Goal: Task Accomplishment & Management: Complete application form

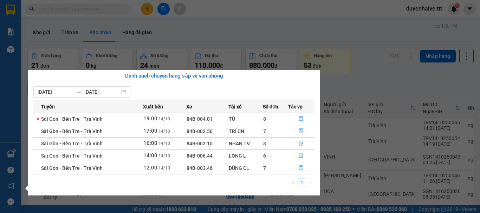
click at [301, 167] on icon "file-done" at bounding box center [301, 167] width 5 height 5
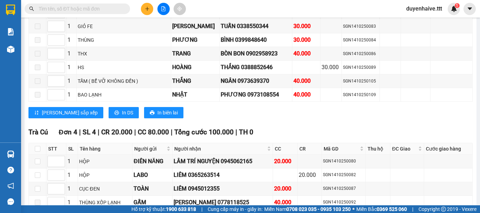
scroll to position [722, 0]
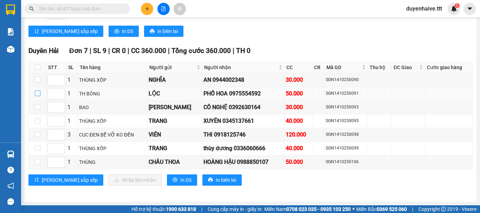
click at [38, 93] on input "checkbox" at bounding box center [38, 94] width 6 height 6
checkbox input "true"
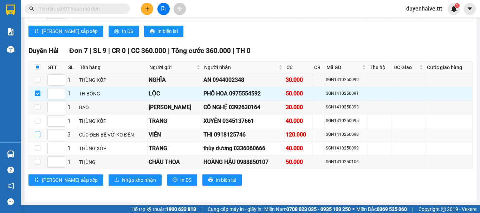
click at [36, 133] on input "checkbox" at bounding box center [38, 135] width 6 height 6
checkbox input "true"
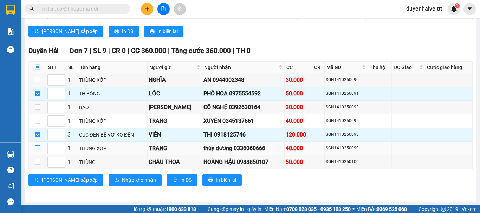
click at [36, 146] on input "checkbox" at bounding box center [38, 148] width 6 height 6
checkbox input "true"
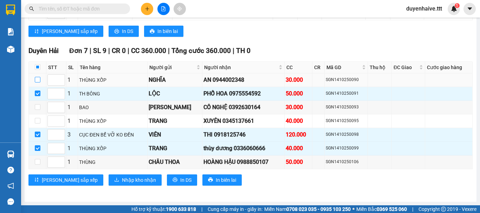
click at [37, 80] on input "checkbox" at bounding box center [38, 80] width 6 height 6
checkbox input "true"
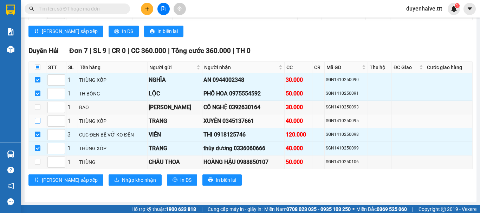
click at [37, 123] on input "checkbox" at bounding box center [38, 121] width 6 height 6
checkbox input "true"
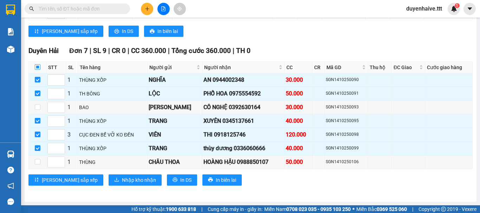
click at [37, 68] on input "checkbox" at bounding box center [38, 67] width 6 height 6
checkbox input "true"
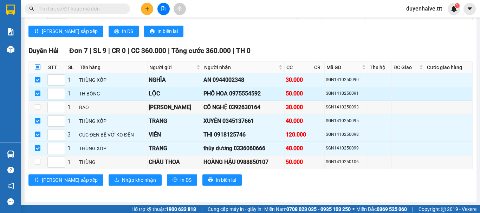
checkbox input "true"
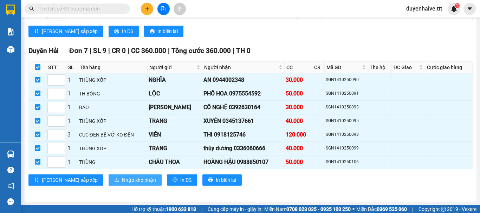
click at [122, 178] on span "Nhập kho nhận" at bounding box center [139, 180] width 34 height 8
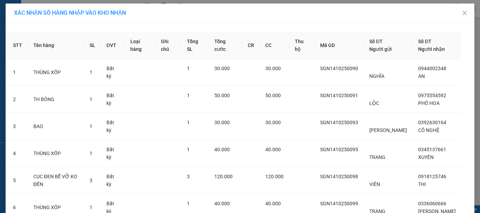
scroll to position [86, 0]
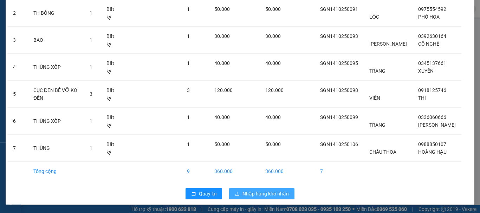
click at [250, 189] on button "Nhập hàng kho nhận" at bounding box center [261, 193] width 65 height 11
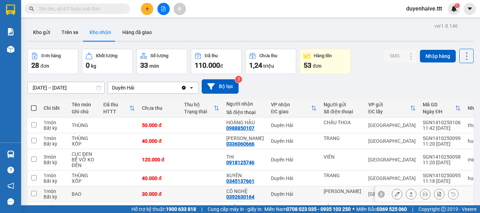
scroll to position [105, 0]
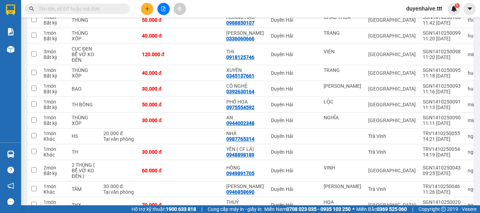
click at [142, 8] on button at bounding box center [147, 9] width 12 height 12
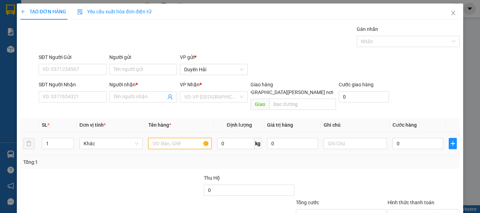
click at [182, 138] on input "text" at bounding box center [179, 143] width 63 height 11
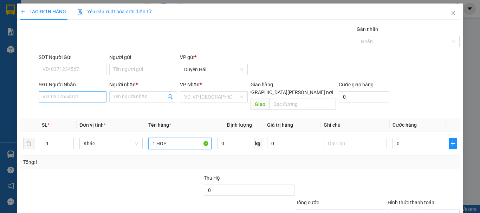
type input "1 HOP"
click at [96, 97] on input "SĐT Người Nhận" at bounding box center [73, 96] width 68 height 11
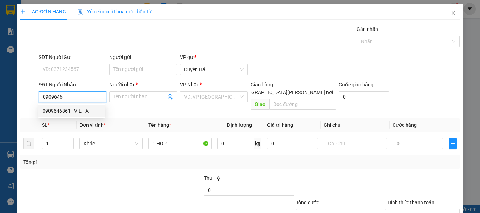
click at [79, 109] on div "0909646861 - VIET A" at bounding box center [72, 111] width 59 height 8
type input "0909646861"
type input "VIET A"
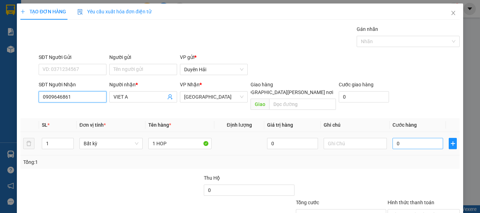
type input "0909646861"
click at [421, 138] on input "0" at bounding box center [417, 143] width 51 height 11
type input "3"
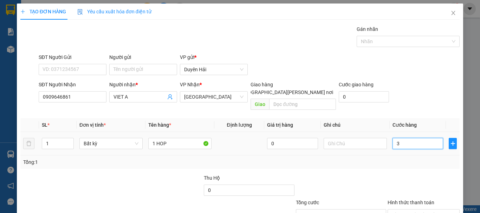
type input "30"
type input "30.000"
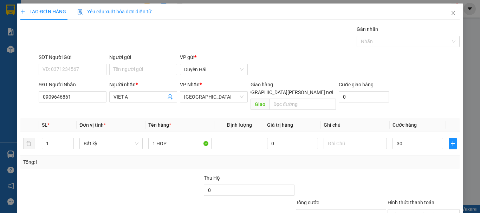
type input "30.000"
click at [410, 158] on div "Tổng: 1" at bounding box center [239, 162] width 433 height 8
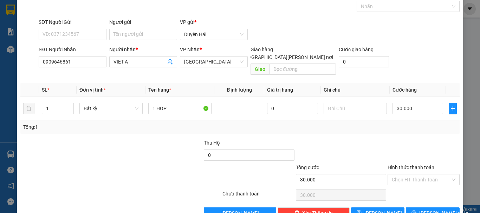
click at [420, 199] on div "Transit Pickup Surcharge Ids Transit Deliver Surcharge Ids Transit Deliver Surc…" at bounding box center [239, 104] width 439 height 229
click at [414, 208] on button "[PERSON_NAME] và In" at bounding box center [433, 213] width 54 height 11
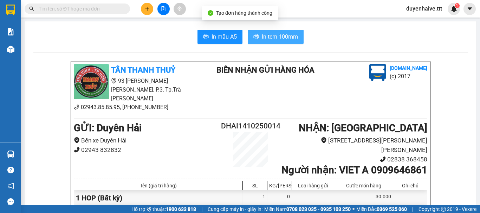
click at [286, 33] on span "In tem 100mm" at bounding box center [280, 36] width 36 height 9
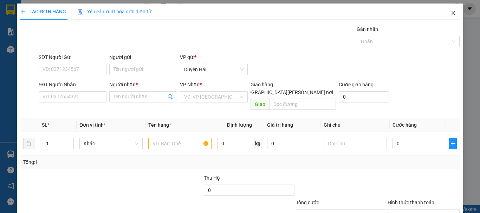
click at [451, 15] on icon "close" at bounding box center [453, 13] width 4 height 4
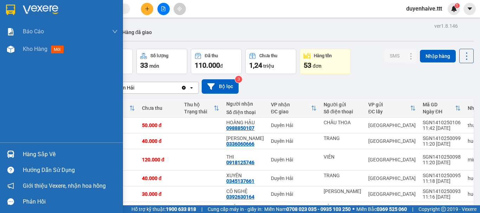
click at [51, 159] on div "Hàng sắp về" at bounding box center [70, 154] width 95 height 11
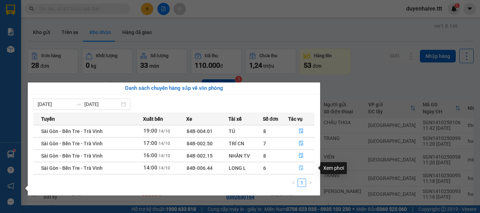
click at [300, 168] on icon "file-done" at bounding box center [301, 167] width 5 height 5
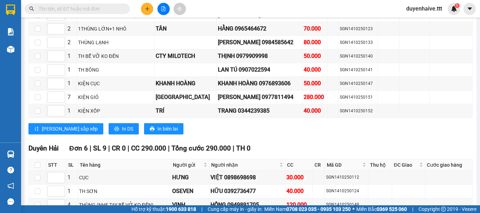
scroll to position [792, 0]
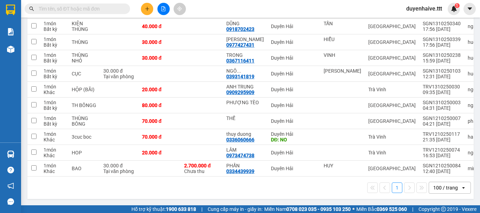
scroll to position [403, 0]
click at [146, 8] on icon "plus" at bounding box center [147, 8] width 5 height 5
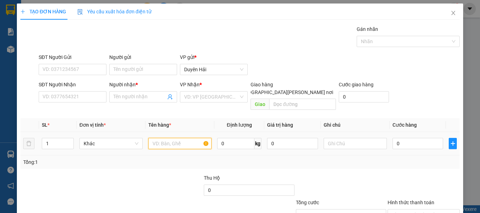
click at [169, 138] on input "text" at bounding box center [179, 143] width 63 height 11
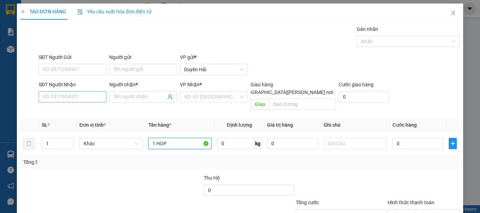
type input "1 HOP"
click at [64, 94] on input "SĐT Người Nhận" at bounding box center [73, 96] width 68 height 11
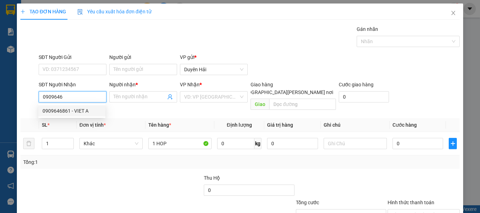
click at [63, 113] on div "0909646861 - VIET A" at bounding box center [72, 111] width 59 height 8
type input "0909646861"
type input "VIET A"
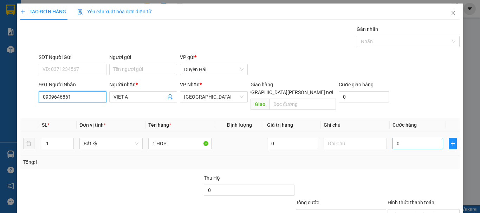
type input "0909646861"
click at [418, 138] on input "0" at bounding box center [417, 143] width 51 height 11
type input "3"
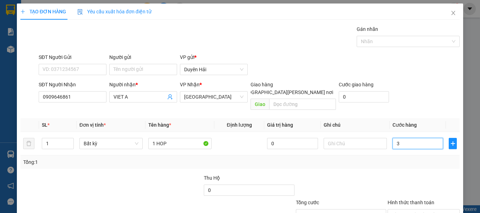
type input "30"
type input "30.000"
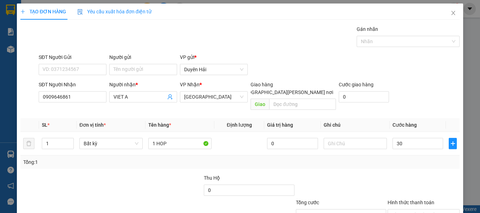
type input "30.000"
click at [412, 159] on div "Tổng: 1" at bounding box center [239, 162] width 439 height 13
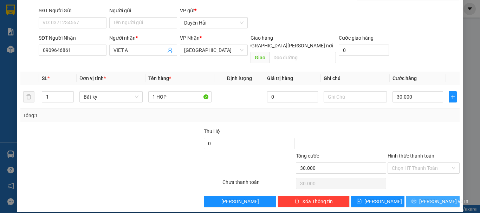
click at [424, 198] on span "[PERSON_NAME] và In" at bounding box center [443, 202] width 49 height 8
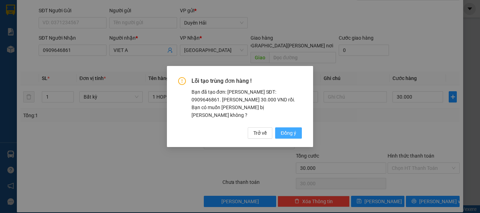
click at [293, 129] on span "Đồng ý" at bounding box center [288, 133] width 15 height 8
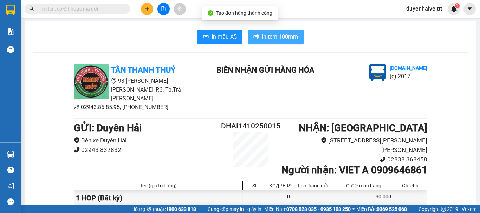
click at [274, 34] on span "In tem 100mm" at bounding box center [280, 36] width 36 height 9
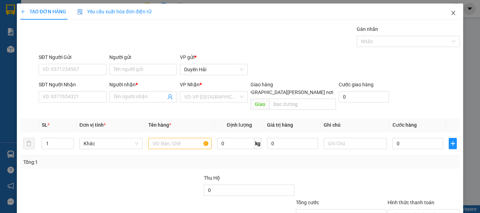
click at [450, 12] on icon "close" at bounding box center [453, 13] width 6 height 6
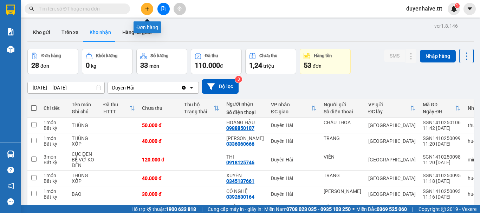
click at [150, 11] on button at bounding box center [147, 9] width 12 height 12
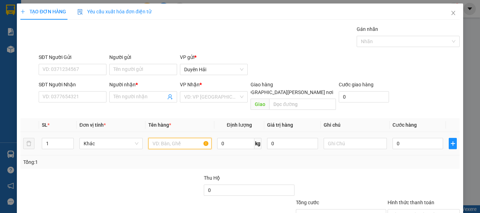
click at [192, 138] on input "text" at bounding box center [179, 143] width 63 height 11
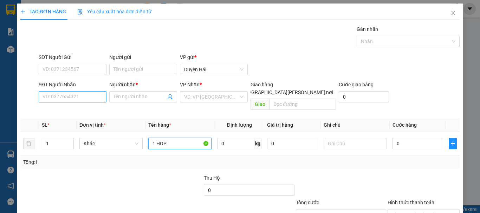
type input "1 HOP"
click at [78, 98] on input "SĐT Người Nhận" at bounding box center [73, 96] width 68 height 11
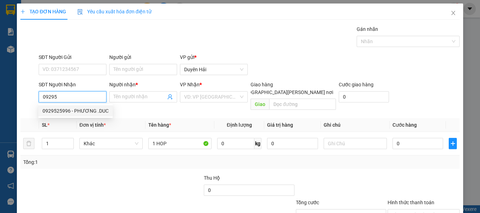
click at [76, 111] on div "0929525996 - PHƯƠNG .DUC" at bounding box center [76, 111] width 66 height 8
type input "0929525996"
type input "PHƯƠNG .DUC"
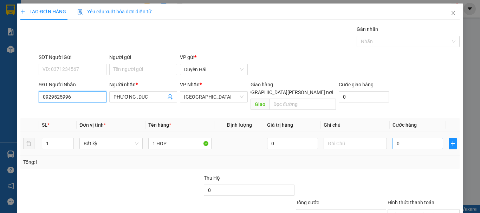
type input "0929525996"
click at [421, 139] on input "0" at bounding box center [417, 143] width 51 height 11
type input "3"
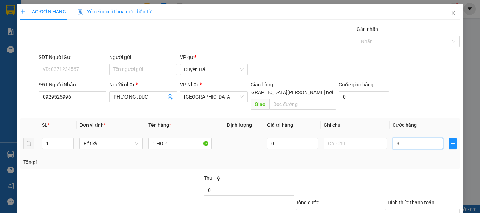
type input "30"
type input "30.000"
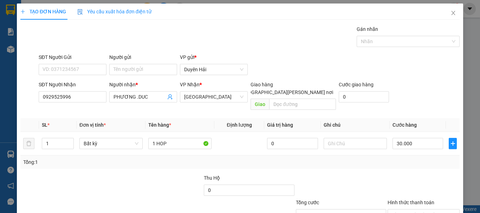
click at [419, 156] on div "Tổng: 1" at bounding box center [239, 162] width 439 height 13
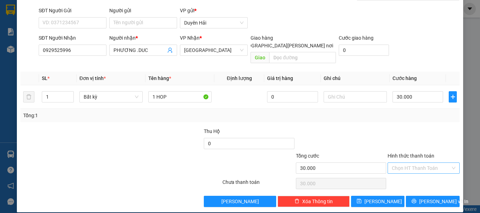
click at [413, 163] on input "Hình thức thanh toán" at bounding box center [421, 168] width 59 height 11
click at [421, 176] on div "Tại văn phòng" at bounding box center [419, 175] width 63 height 8
type input "0"
click at [422, 198] on span "[PERSON_NAME] và In" at bounding box center [443, 202] width 49 height 8
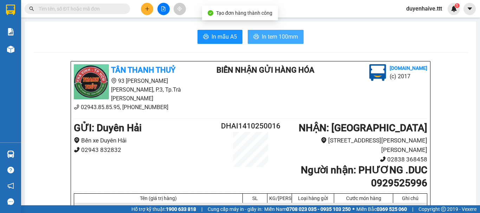
click at [276, 31] on button "In tem 100mm" at bounding box center [276, 37] width 56 height 14
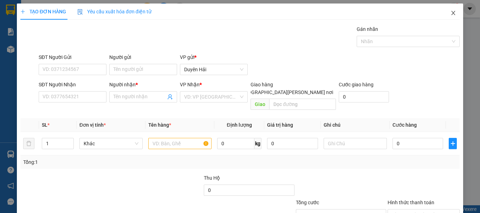
click at [451, 13] on icon "close" at bounding box center [453, 13] width 6 height 6
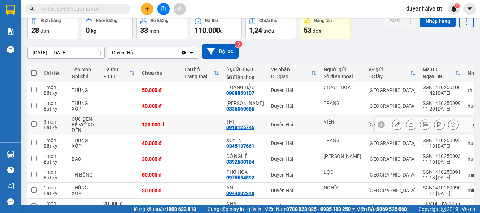
scroll to position [105, 0]
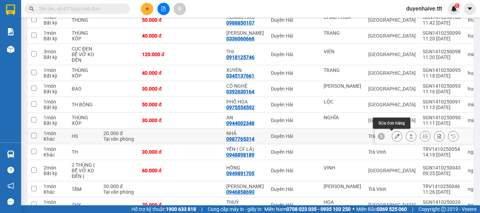
click at [394, 136] on icon at bounding box center [396, 136] width 5 height 5
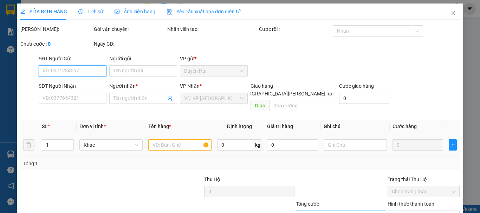
scroll to position [48, 0]
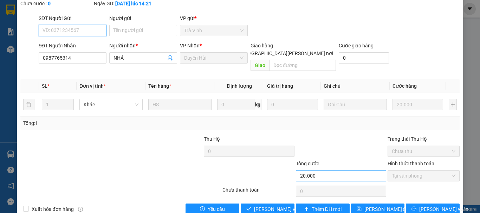
type input "0987765314"
type input "NHẢ"
type input "20.000"
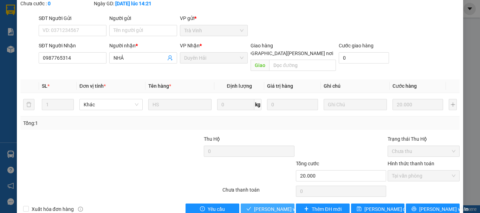
click at [269, 205] on span "[PERSON_NAME] và [PERSON_NAME] hàng" at bounding box center [301, 209] width 95 height 8
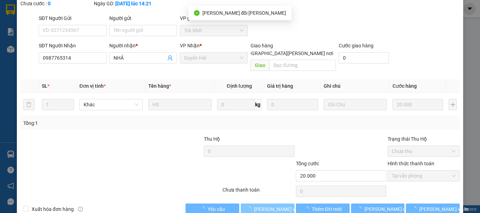
scroll to position [0, 0]
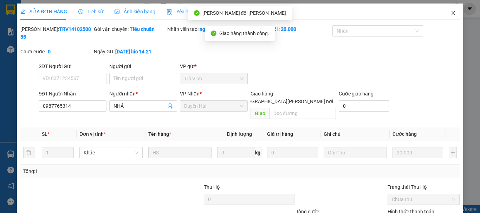
click at [450, 13] on icon "close" at bounding box center [453, 13] width 6 height 6
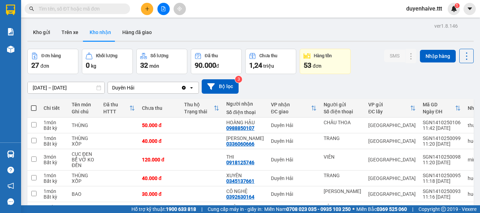
click at [109, 12] on input "text" at bounding box center [80, 9] width 83 height 8
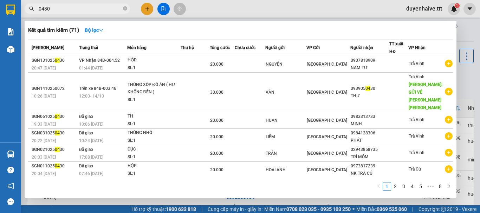
click at [119, 9] on input "0430" at bounding box center [80, 9] width 83 height 8
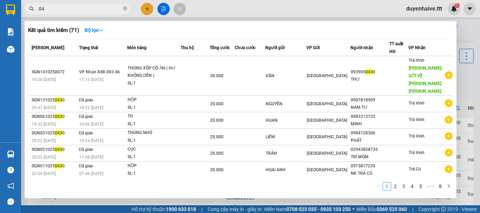
type input "0"
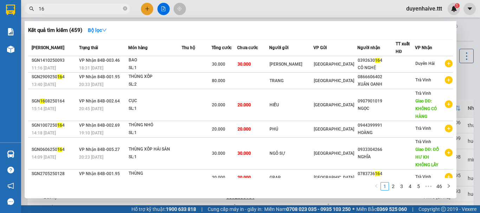
type input "1"
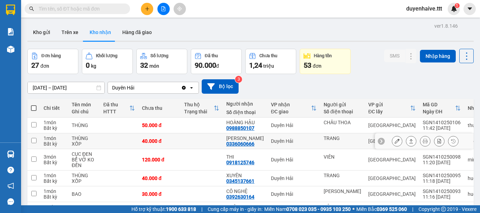
scroll to position [70, 0]
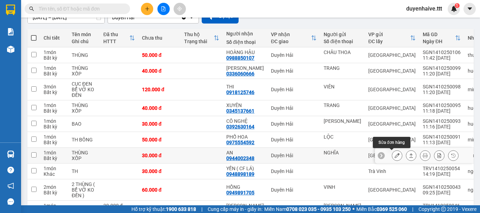
click at [394, 155] on button at bounding box center [397, 156] width 10 height 12
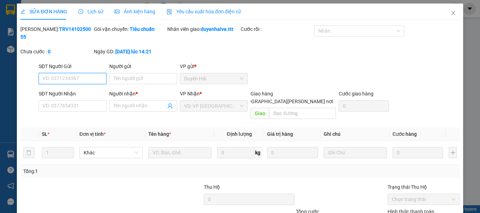
type input "NGHĨA"
type input "0944002348"
type input "AN"
type input "30.000"
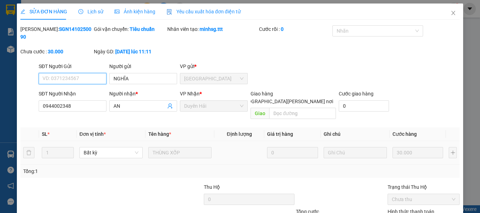
scroll to position [48, 0]
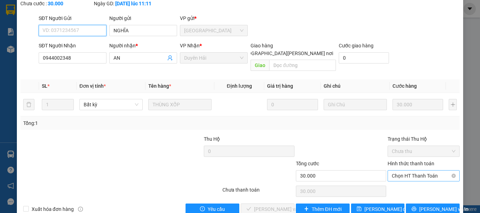
click at [407, 171] on span "Chọn HT Thanh Toán" at bounding box center [424, 176] width 64 height 11
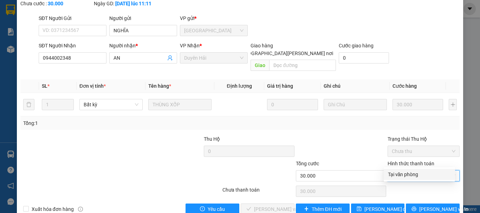
click at [406, 174] on div "Tại văn phòng" at bounding box center [419, 175] width 63 height 8
type input "0"
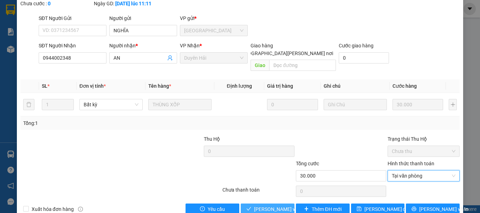
click at [268, 205] on span "[PERSON_NAME] và [PERSON_NAME] hàng" at bounding box center [301, 209] width 95 height 8
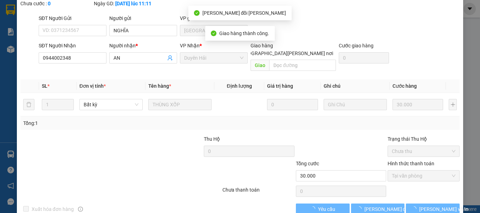
scroll to position [0, 0]
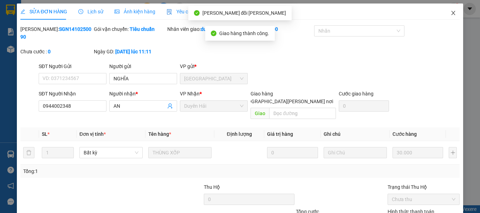
click at [450, 12] on icon "close" at bounding box center [453, 13] width 6 height 6
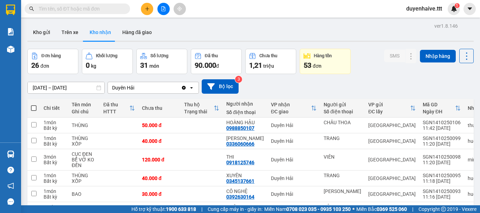
scroll to position [70, 0]
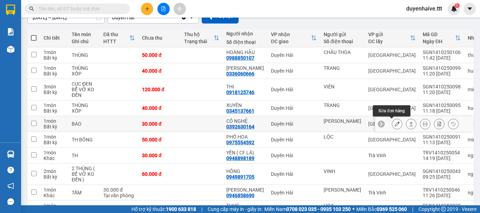
click at [394, 124] on icon at bounding box center [396, 124] width 5 height 5
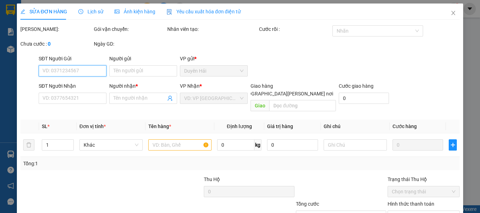
type input "[PERSON_NAME]"
type input "0392630164"
type input "CÔ NGHỆ"
type input "30.000"
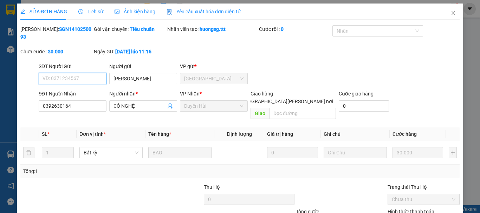
scroll to position [48, 0]
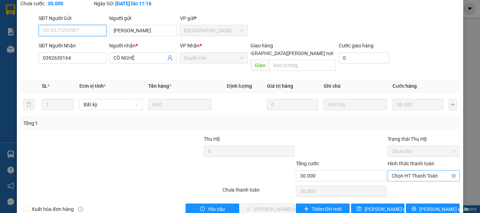
click at [406, 171] on span "Chọn HT Thanh Toán" at bounding box center [424, 176] width 64 height 11
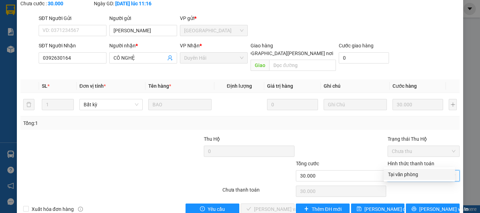
drag, startPoint x: 414, startPoint y: 172, endPoint x: 387, endPoint y: 168, distance: 26.7
click at [414, 172] on div "Tại văn phòng" at bounding box center [419, 175] width 63 height 8
type input "0"
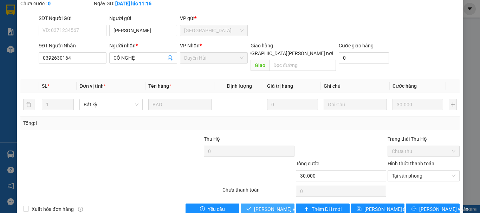
click at [273, 204] on button "[PERSON_NAME] và [PERSON_NAME] hàng" at bounding box center [268, 209] width 54 height 11
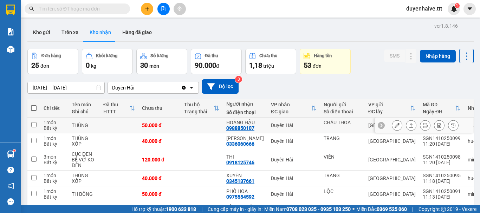
scroll to position [35, 0]
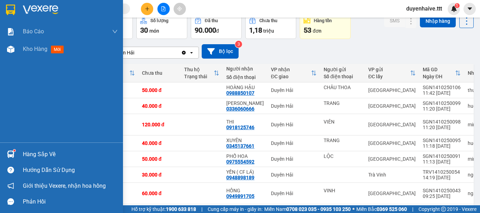
click at [35, 153] on div "Hàng sắp về" at bounding box center [70, 154] width 95 height 11
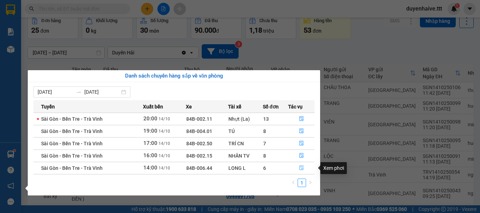
click at [304, 168] on icon "file-done" at bounding box center [301, 167] width 5 height 5
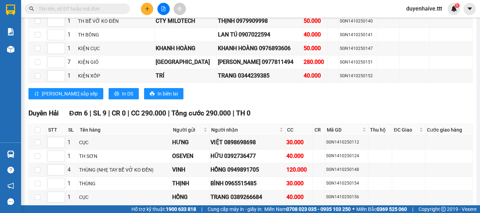
scroll to position [792, 0]
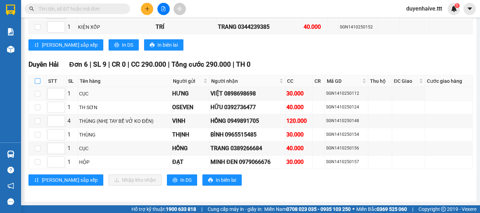
click at [37, 80] on input "checkbox" at bounding box center [38, 81] width 6 height 6
checkbox input "true"
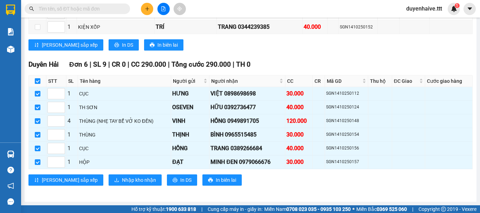
checkbox input "true"
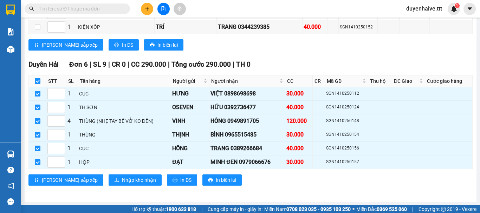
checkbox input "true"
click at [180, 178] on span "In DS" at bounding box center [185, 180] width 11 height 8
click at [180, 177] on span "In DS" at bounding box center [185, 180] width 11 height 8
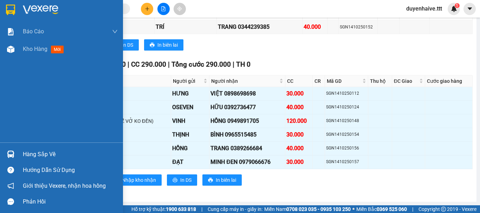
click at [40, 153] on div "Hàng sắp về" at bounding box center [70, 154] width 95 height 11
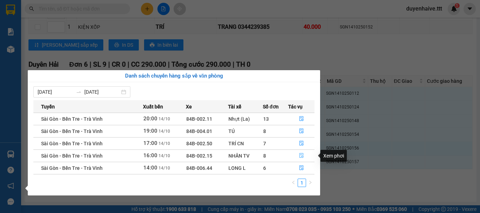
click at [301, 154] on icon "file-done" at bounding box center [301, 155] width 5 height 5
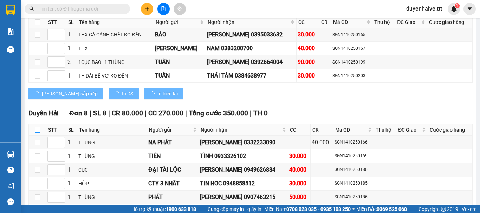
scroll to position [875, 0]
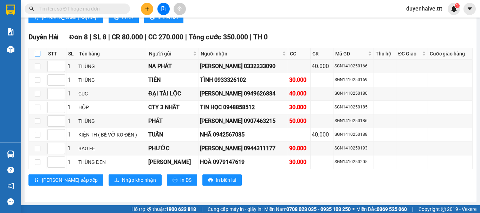
click at [37, 52] on input "checkbox" at bounding box center [38, 54] width 6 height 6
checkbox input "true"
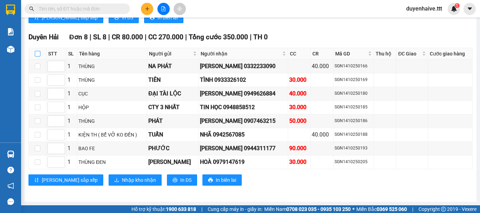
checkbox input "true"
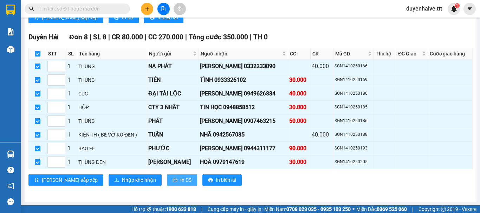
click at [180, 181] on span "In DS" at bounding box center [185, 180] width 11 height 8
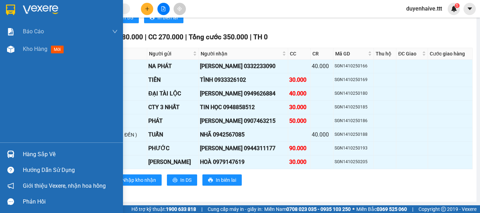
click at [50, 154] on div "Hàng sắp về" at bounding box center [70, 154] width 95 height 11
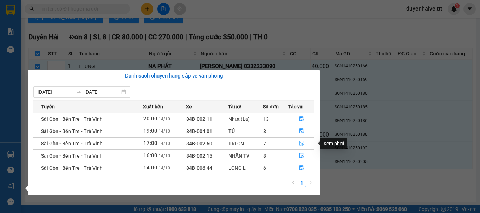
click at [302, 143] on icon "file-done" at bounding box center [301, 143] width 5 height 5
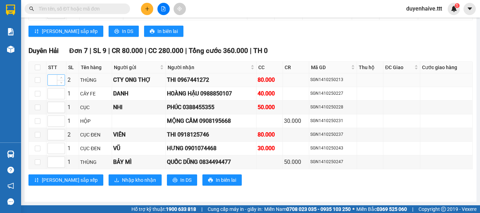
scroll to position [832, 0]
click at [38, 68] on input "checkbox" at bounding box center [38, 68] width 6 height 6
checkbox input "true"
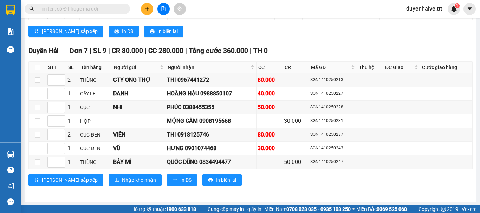
checkbox input "true"
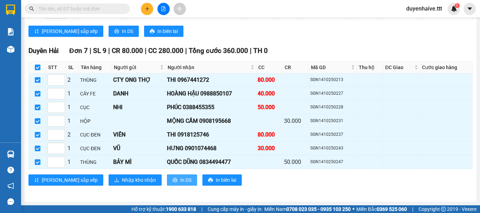
click at [180, 180] on span "In DS" at bounding box center [185, 180] width 11 height 8
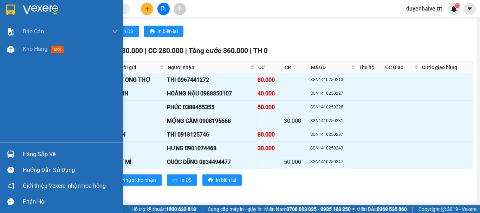
click at [43, 155] on div "Hàng sắp về" at bounding box center [70, 154] width 95 height 11
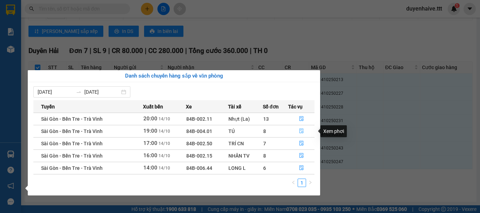
click at [301, 131] on icon "file-done" at bounding box center [301, 131] width 5 height 5
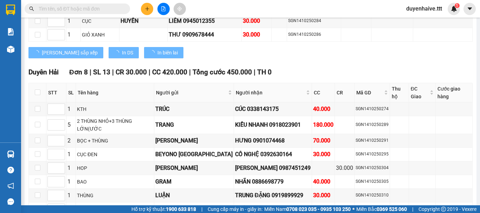
scroll to position [873, 0]
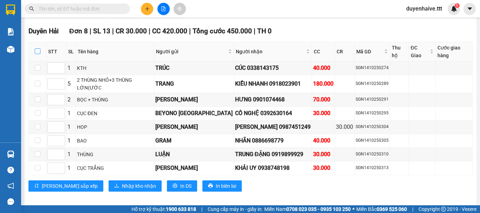
click at [39, 51] on input "checkbox" at bounding box center [38, 51] width 6 height 6
checkbox input "true"
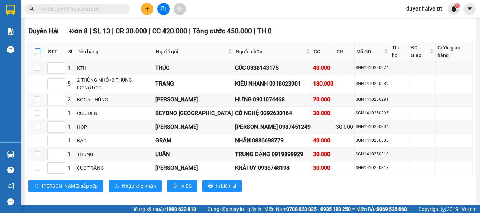
checkbox input "true"
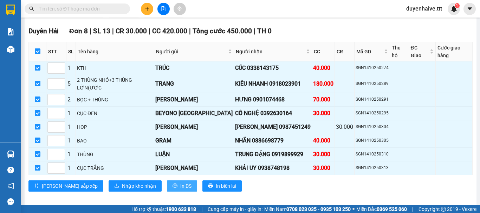
click at [180, 182] on span "In DS" at bounding box center [185, 186] width 11 height 8
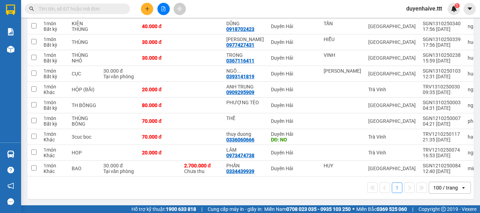
click at [147, 8] on icon "plus" at bounding box center [147, 9] width 0 height 4
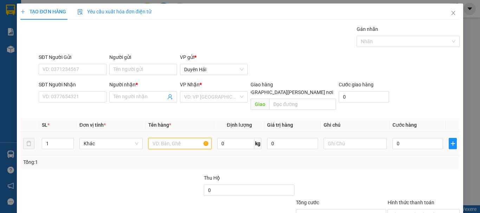
click at [160, 138] on input "text" at bounding box center [179, 143] width 63 height 11
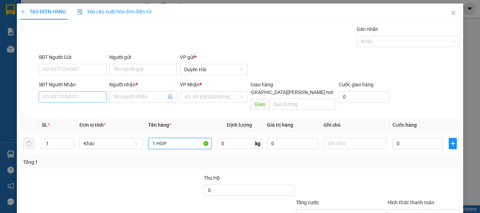
type input "1 HOP"
click at [90, 91] on input "SĐT Người Nhận" at bounding box center [73, 96] width 68 height 11
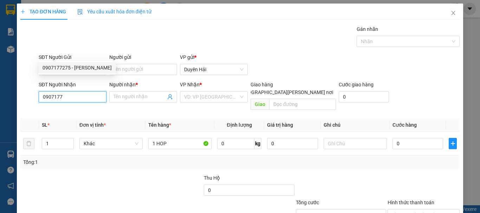
click at [71, 71] on div "0907177275 - [PERSON_NAME]" at bounding box center [77, 68] width 69 height 8
type input "0907177275"
type input "[PERSON_NAME]"
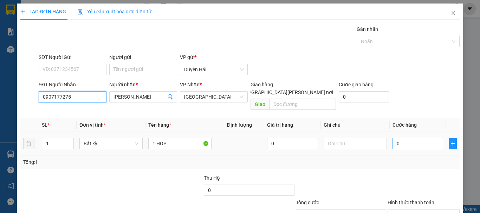
type input "0907177275"
click at [411, 138] on input "0" at bounding box center [417, 143] width 51 height 11
type input "3"
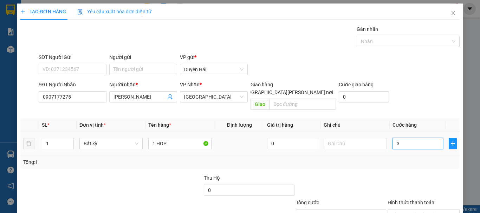
type input "30"
type input "30.000"
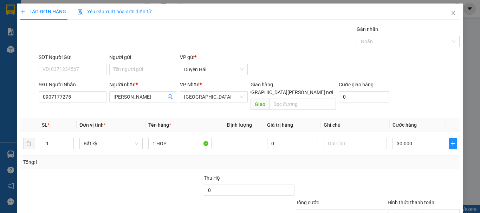
click at [403, 120] on div "Transit Pickup Surcharge Ids Transit Deliver Surcharge Ids Transit Deliver Surc…" at bounding box center [239, 139] width 439 height 229
click at [404, 210] on input "Hình thức thanh toán" at bounding box center [421, 215] width 59 height 11
type input "0"
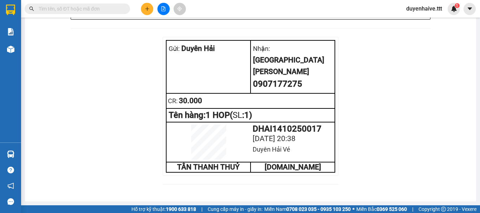
click at [146, 7] on icon "plus" at bounding box center [147, 8] width 5 height 5
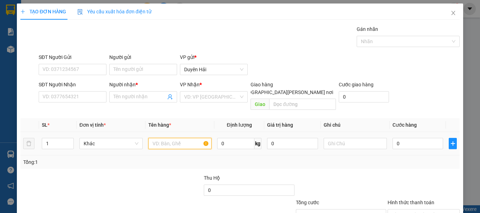
click at [170, 138] on input "text" at bounding box center [179, 143] width 63 height 11
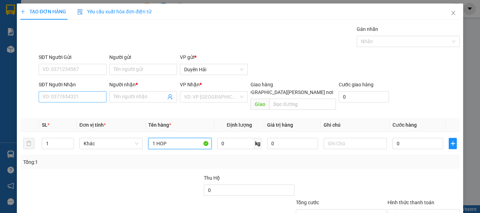
type input "1 HOP"
click at [86, 95] on input "SĐT Người Nhận" at bounding box center [73, 96] width 68 height 11
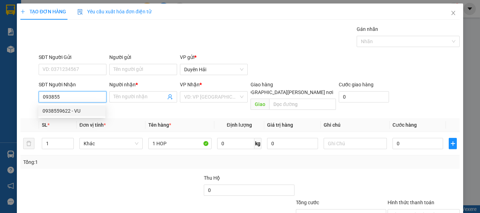
click at [52, 97] on input "093855" at bounding box center [73, 96] width 68 height 11
click at [59, 111] on div "0938755446 - [PERSON_NAME]" at bounding box center [77, 111] width 69 height 8
type input "0938755446"
type input "HOÀNG YẾN"
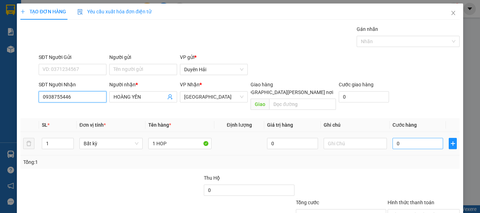
type input "0938755446"
click at [400, 138] on input "0" at bounding box center [417, 143] width 51 height 11
type input "3"
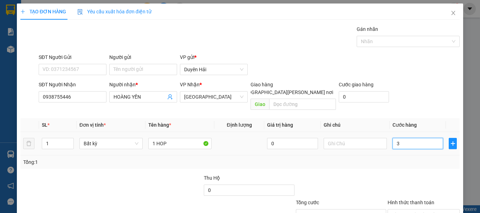
type input "30"
type input "30.000"
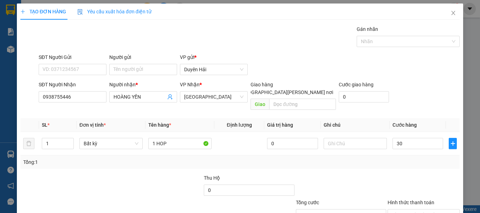
type input "30.000"
click at [378, 158] on div "Tổng: 1" at bounding box center [239, 162] width 433 height 8
click at [411, 210] on input "Hình thức thanh toán" at bounding box center [421, 215] width 59 height 11
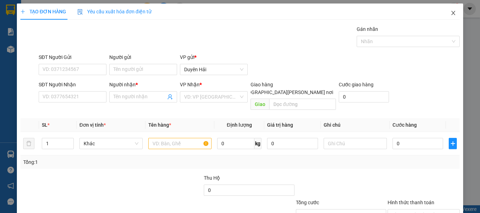
drag, startPoint x: 449, startPoint y: 12, endPoint x: 315, endPoint y: 19, distance: 134.7
click at [451, 12] on icon "close" at bounding box center [453, 13] width 4 height 4
drag, startPoint x: 449, startPoint y: 12, endPoint x: 402, endPoint y: 1, distance: 48.6
click at [450, 11] on icon "close" at bounding box center [453, 13] width 6 height 6
